Goal: Navigation & Orientation: Find specific page/section

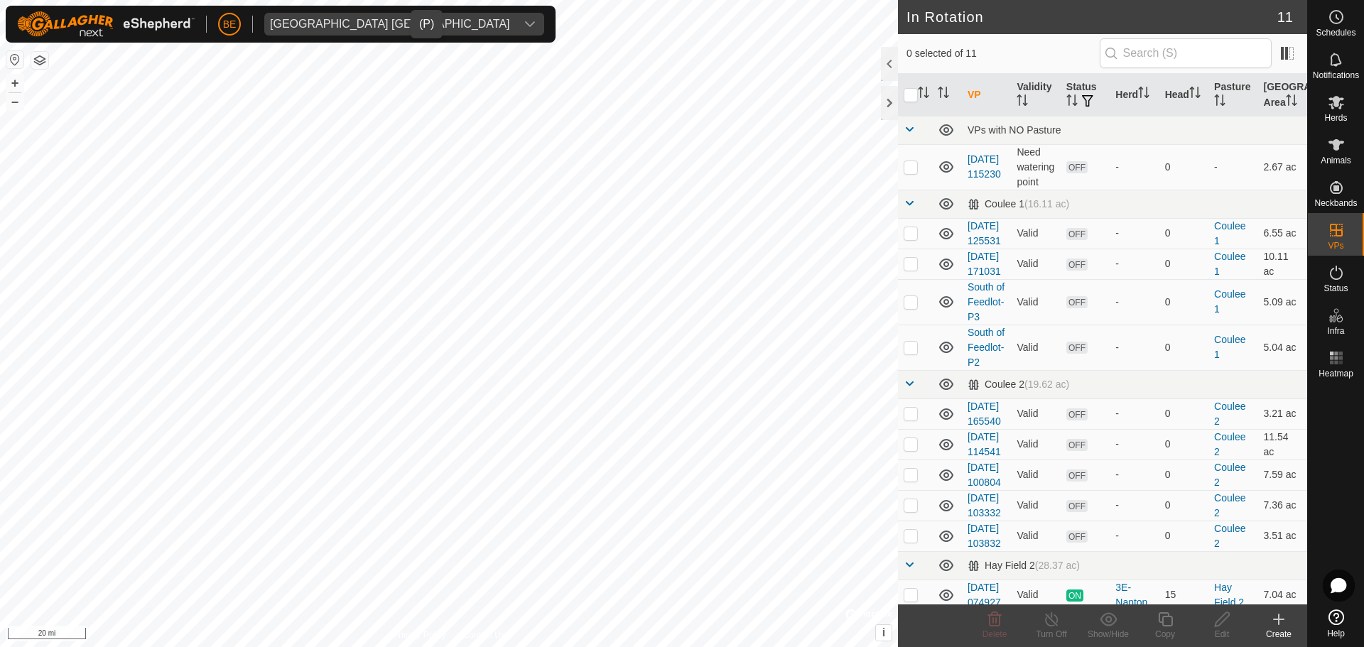
click at [516, 26] on div "dropdown trigger" at bounding box center [530, 24] width 28 height 23
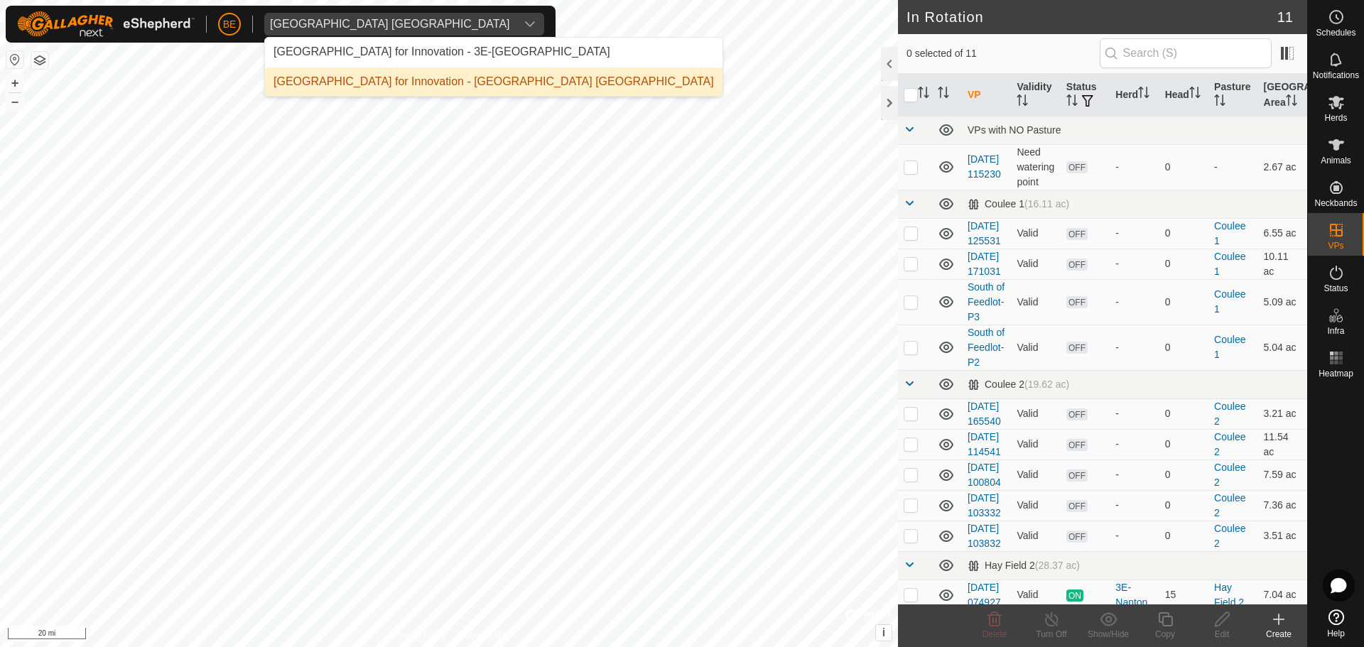
click at [386, 83] on li "Olds College Centre for Innovation - Olds College Alberta" at bounding box center [493, 81] width 457 height 28
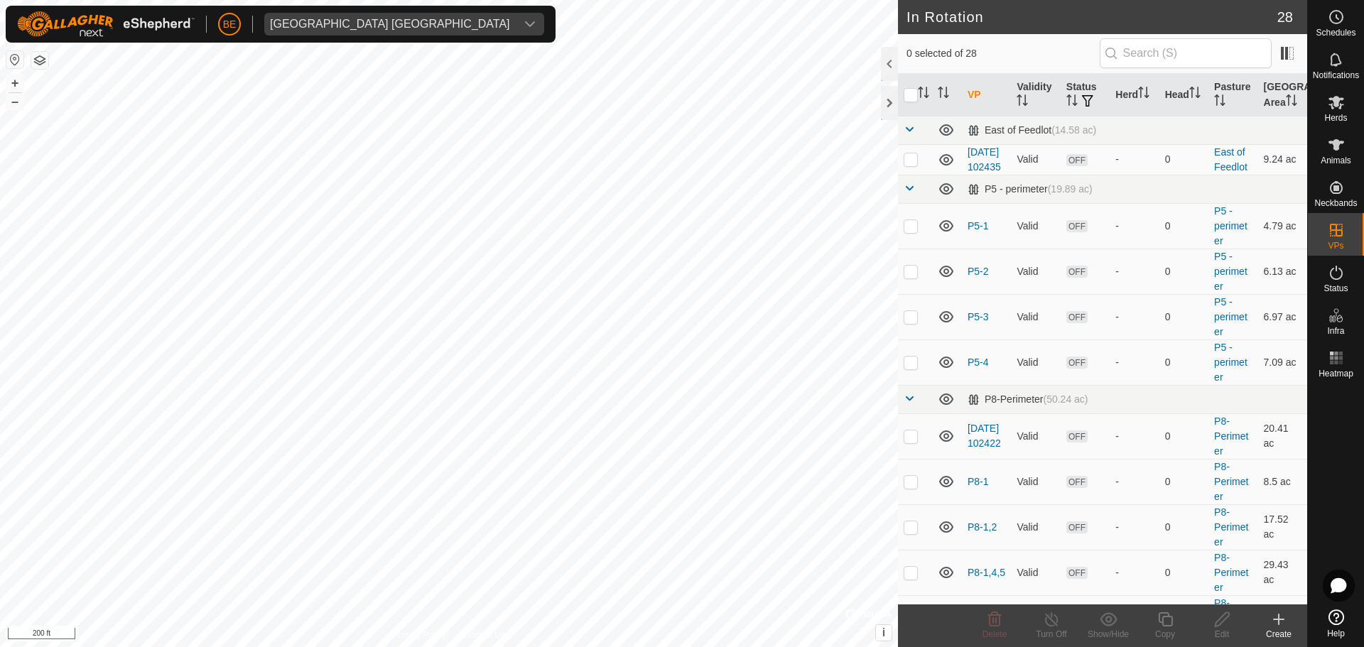
click at [622, 646] on html "BE Olds College [GEOGRAPHIC_DATA] Schedules Notifications Herds Animals Neckban…" at bounding box center [682, 323] width 1364 height 647
